Goal: Obtain resource: Download file/media

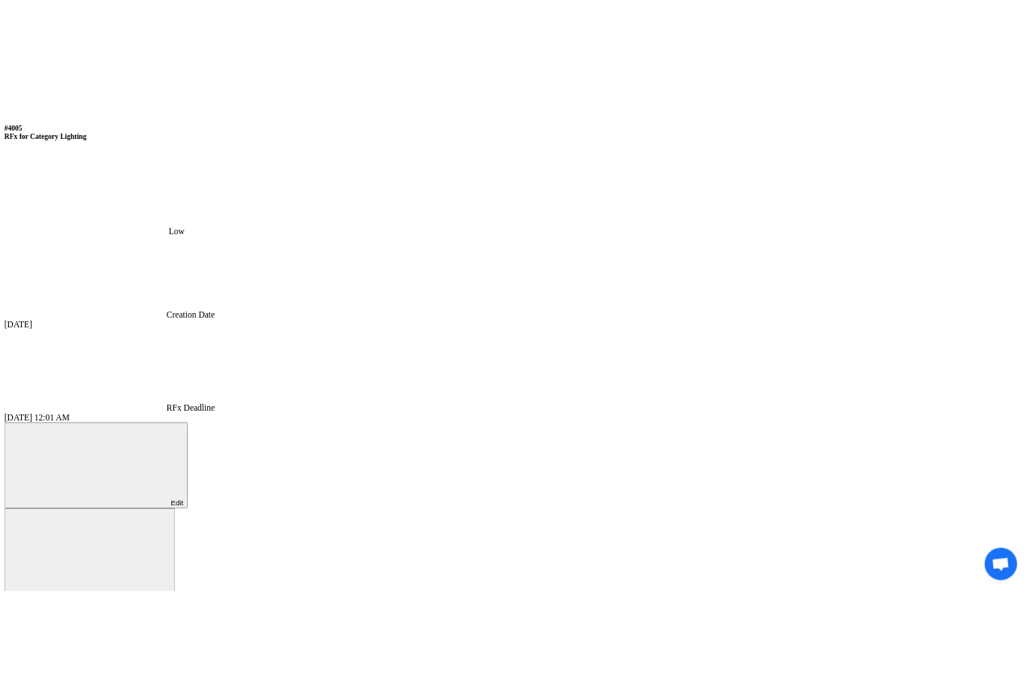
scroll to position [880, 0]
